Goal: Task Accomplishment & Management: Use online tool/utility

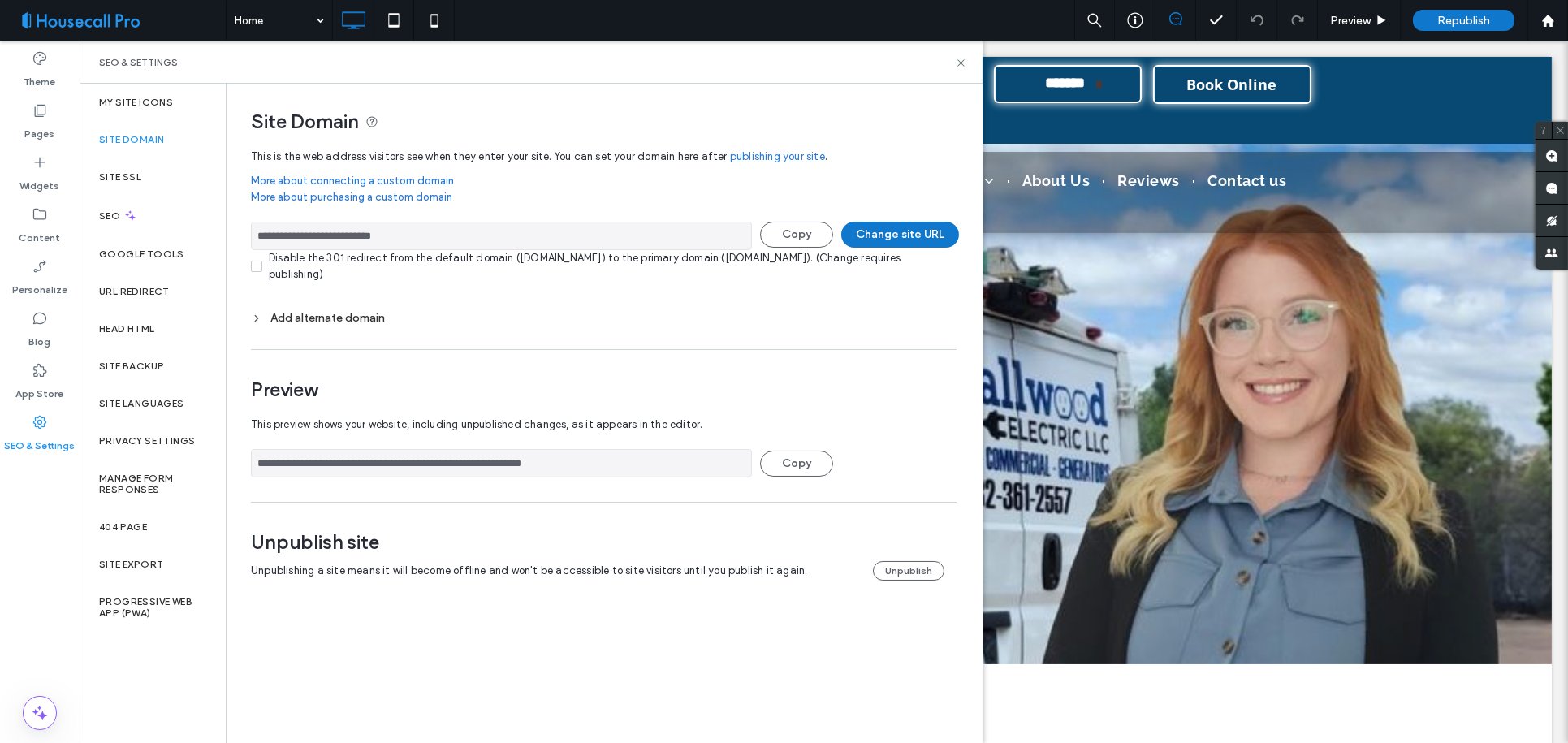
click at [162, 20] on span at bounding box center [119, 20] width 214 height 33
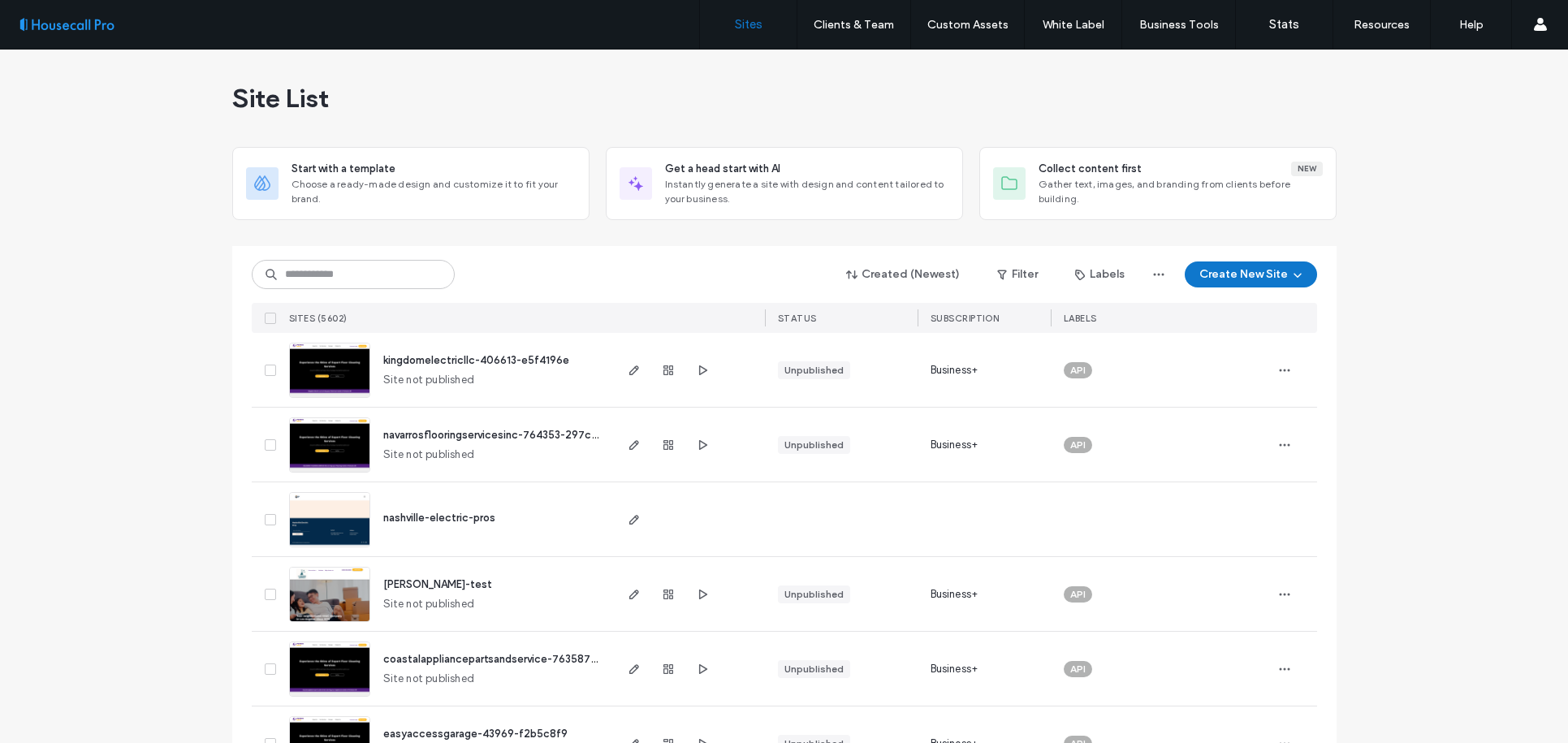
click at [351, 268] on input at bounding box center [354, 274] width 203 height 29
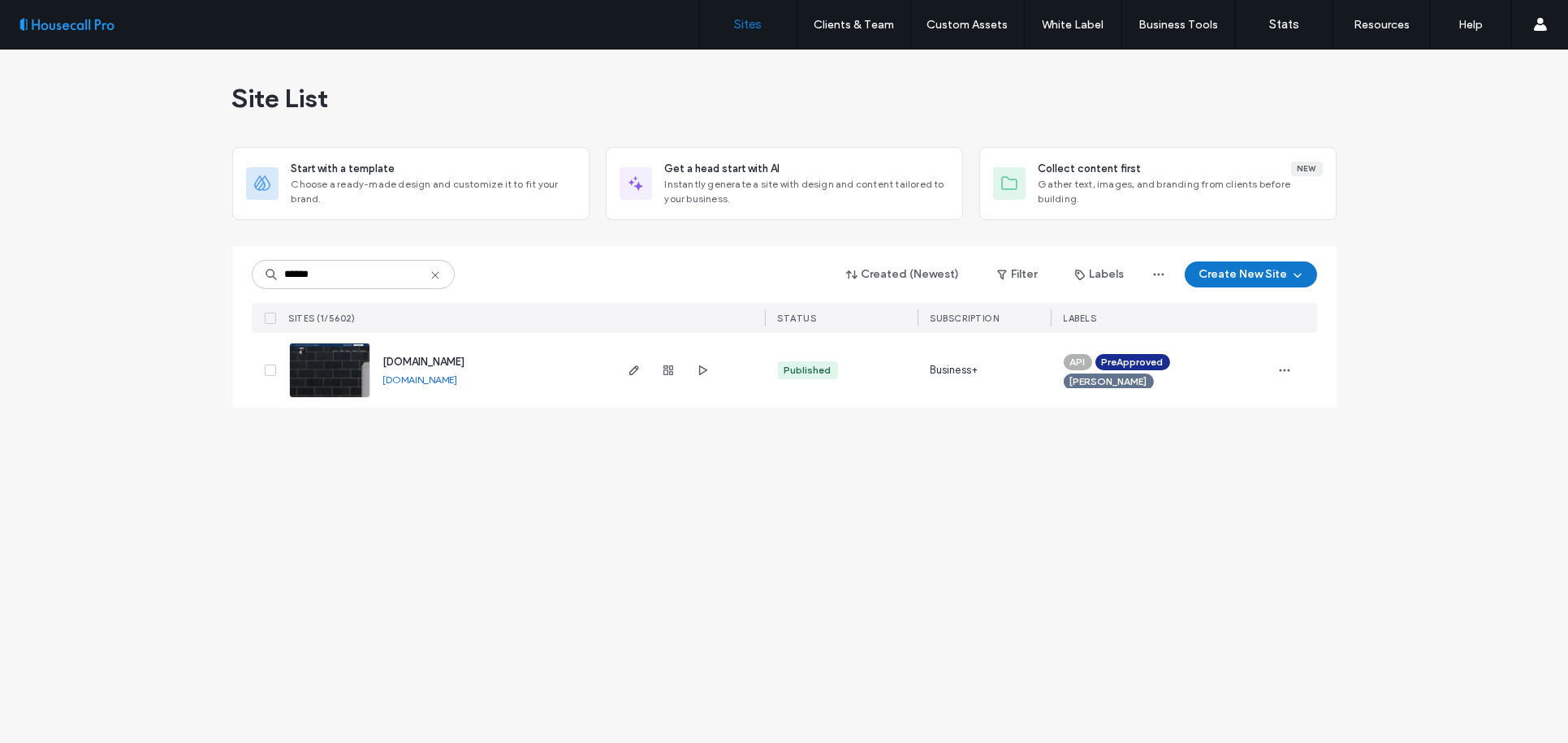
type input "******"
click at [329, 361] on img at bounding box center [329, 399] width 79 height 110
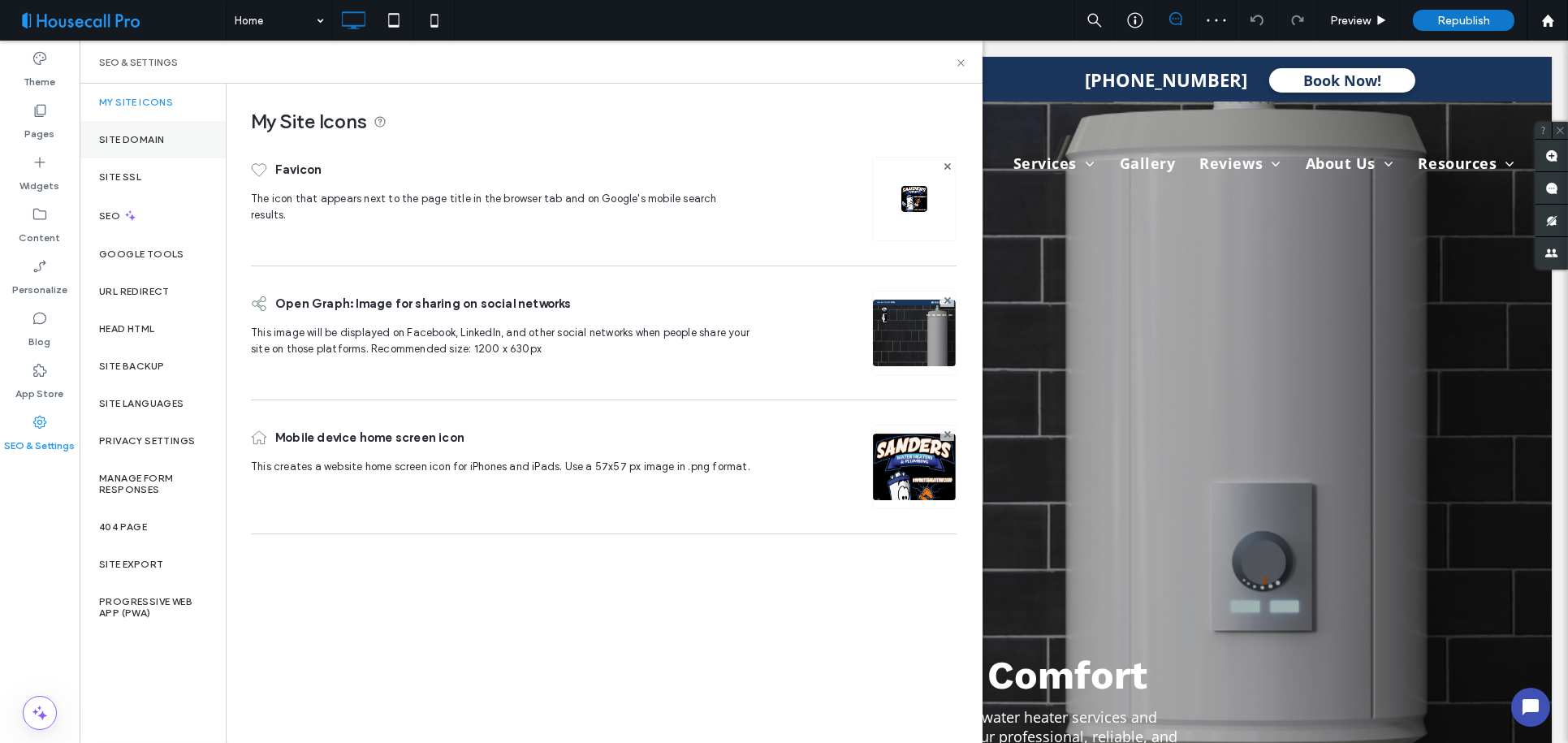
click at [139, 140] on label "Site Domain" at bounding box center [131, 140] width 65 height 11
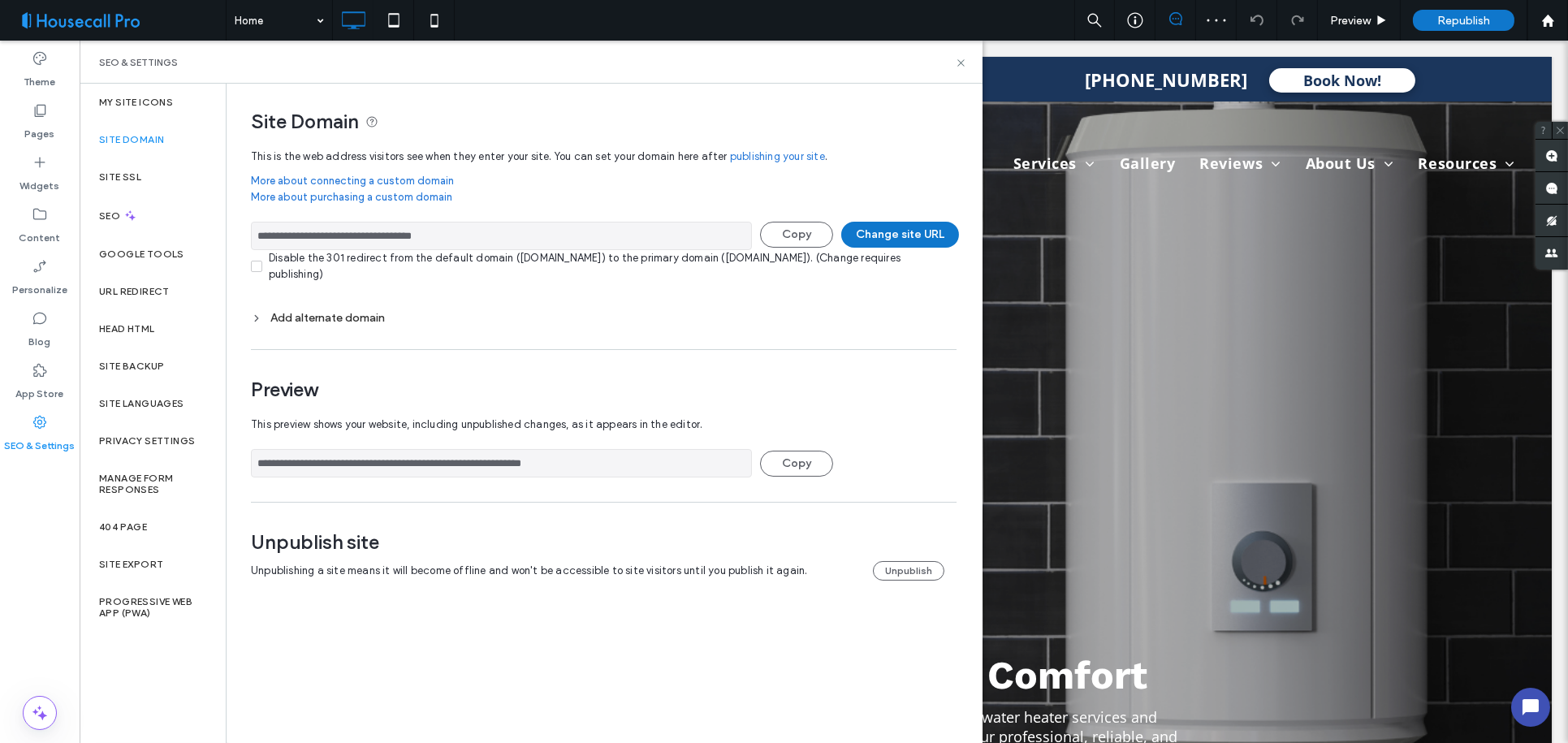
click at [337, 239] on input "**********" at bounding box center [502, 236] width 501 height 29
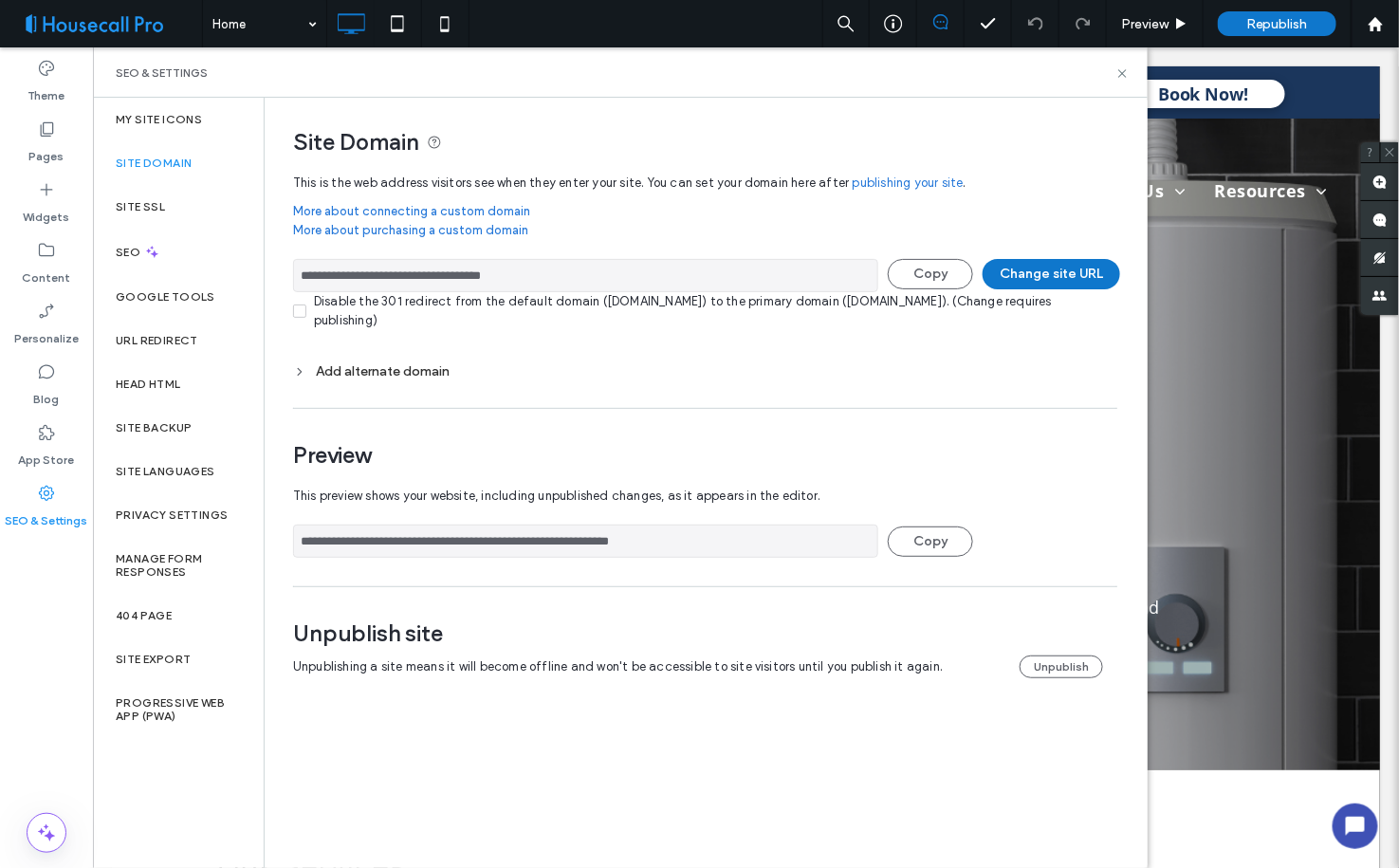
click at [100, 24] on span at bounding box center [108, 24] width 187 height 38
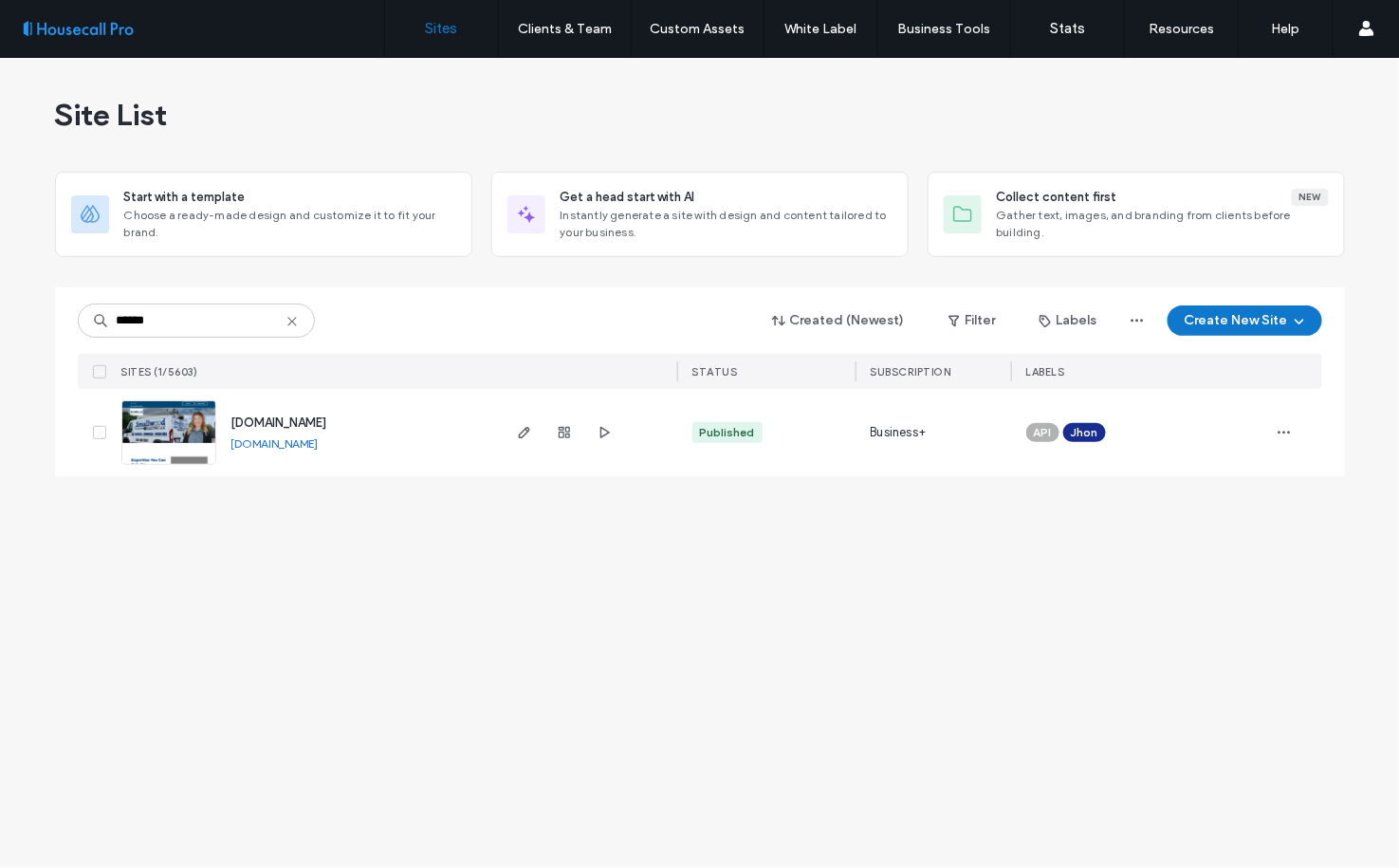
drag, startPoint x: 428, startPoint y: 423, endPoint x: 223, endPoint y: 422, distance: 205.0
click at [223, 422] on div "www.smallwoodelectricllc.com www.smallwoodelectricllc.com" at bounding box center [357, 432] width 282 height 87
copy span "www.smallwoodelectricllc.com"
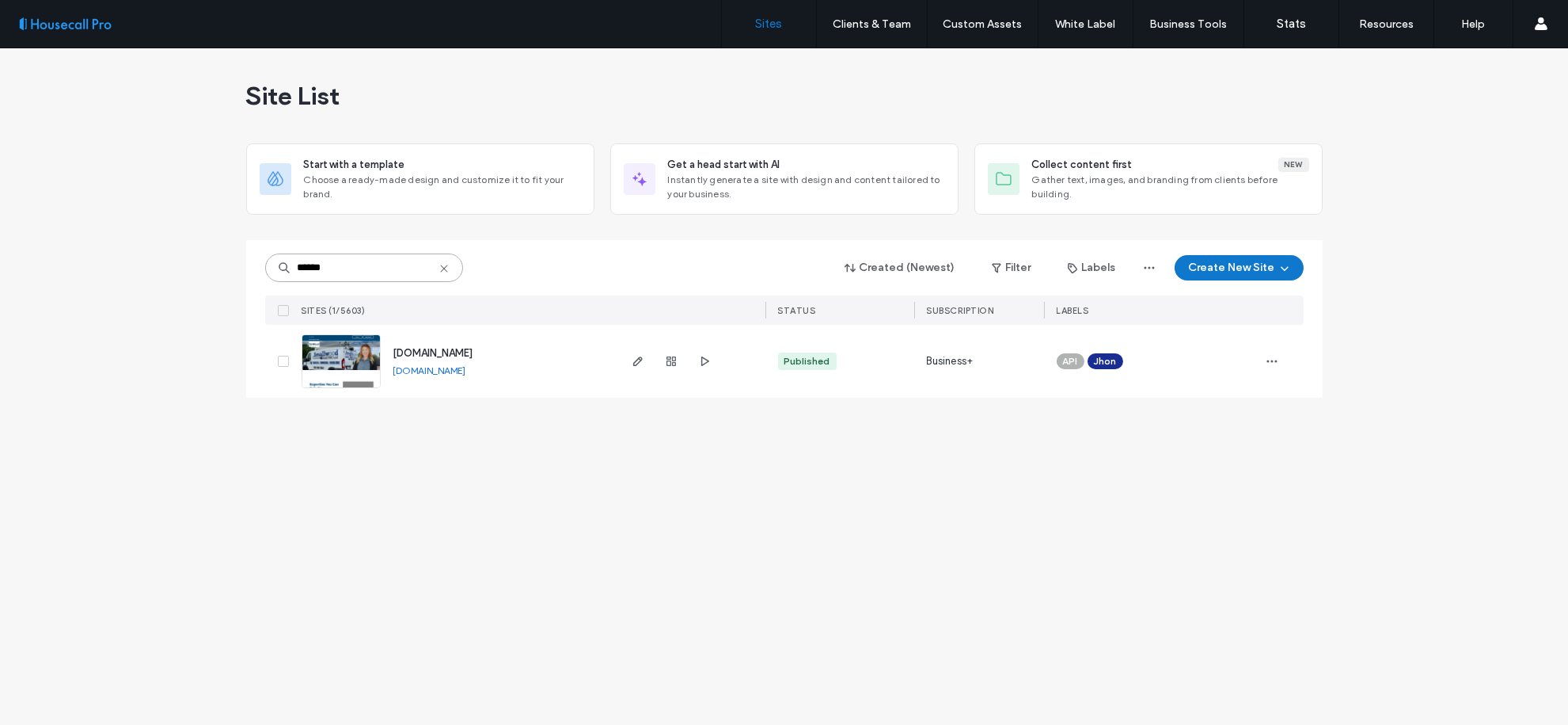
drag, startPoint x: 359, startPoint y: 271, endPoint x: 151, endPoint y: 275, distance: 208.0
click at [234, 271] on div "Site List Start with a template Choose a ready-made design and customize it to …" at bounding box center [784, 386] width 1568 height 676
paste input
type input "******"
drag, startPoint x: 555, startPoint y: 356, endPoint x: 393, endPoint y: 361, distance: 162.1
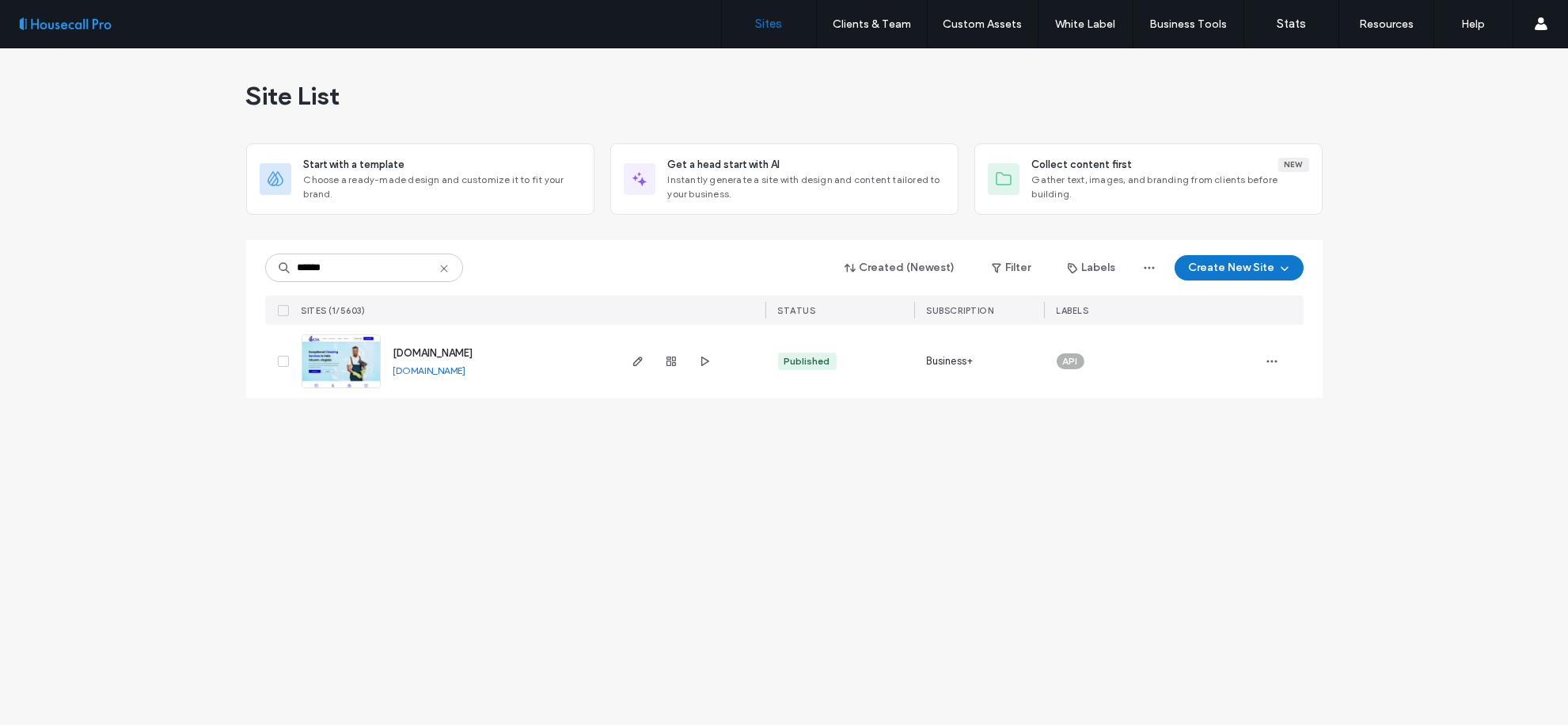
click at [393, 361] on div "www.ciacleaningservices.com www.ciacleaningservices.com" at bounding box center [498, 361] width 235 height 73
copy span "www.ciacleaningservices.com"
